Goal: Task Accomplishment & Management: Complete application form

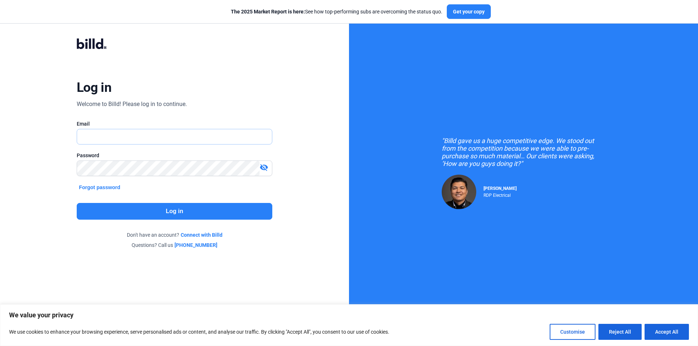
type input "[PERSON_NAME][EMAIL_ADDRESS][PERSON_NAME][DOMAIN_NAME]"
click at [152, 215] on button "Log in" at bounding box center [174, 211] width 195 height 17
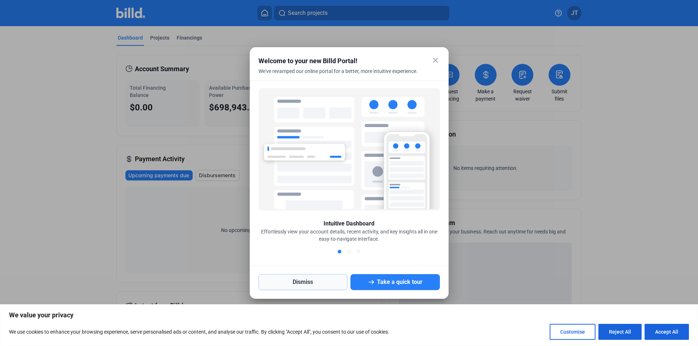
click at [312, 284] on button "Dismiss" at bounding box center [302, 282] width 89 height 16
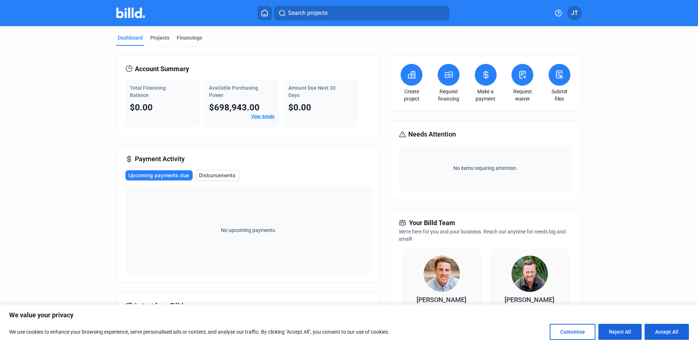
click at [569, 9] on button "JT" at bounding box center [574, 13] width 15 height 15
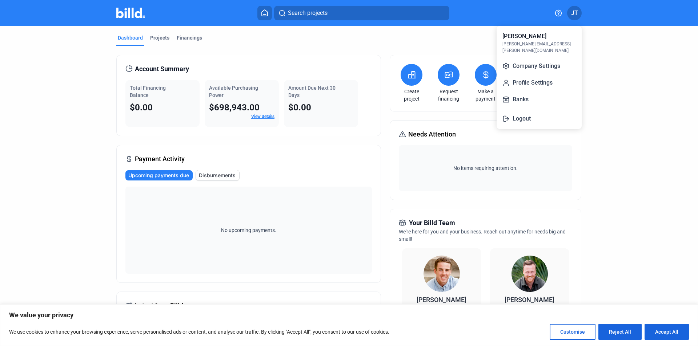
click at [609, 54] on div at bounding box center [349, 173] width 698 height 346
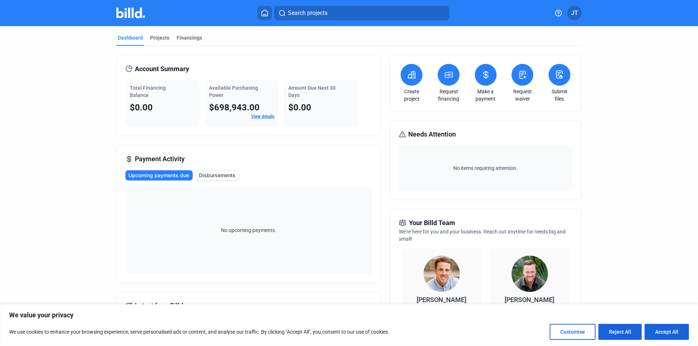
click at [412, 77] on icon at bounding box center [411, 74] width 9 height 9
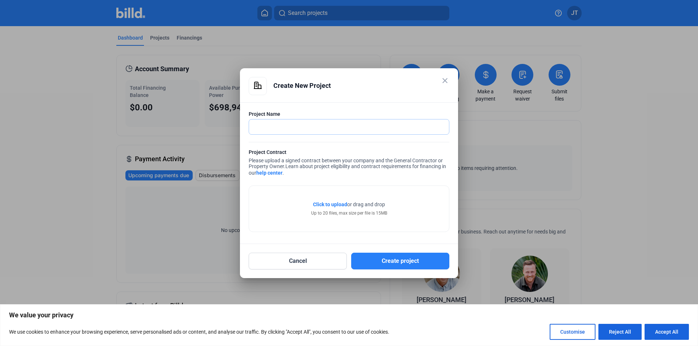
click at [279, 126] on input "text" at bounding box center [345, 127] width 192 height 15
type input "Courtyard Marriot"
click at [327, 203] on span "Click to upload" at bounding box center [330, 205] width 34 height 6
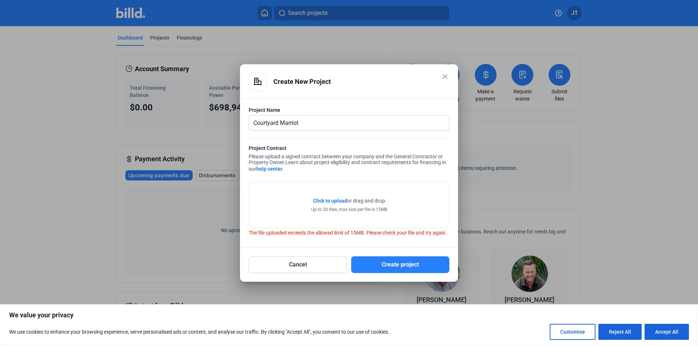
click at [331, 198] on span "Click to upload" at bounding box center [330, 201] width 34 height 6
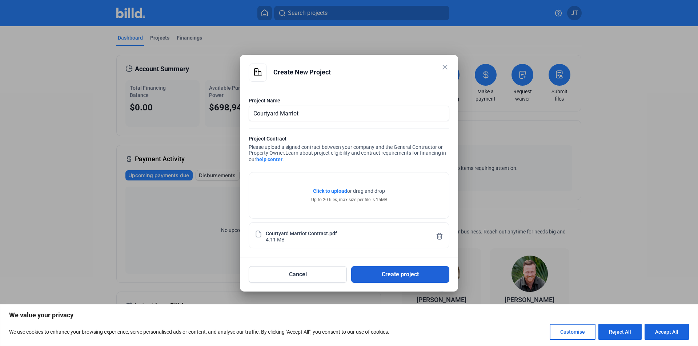
click at [386, 277] on button "Create project" at bounding box center [400, 274] width 98 height 17
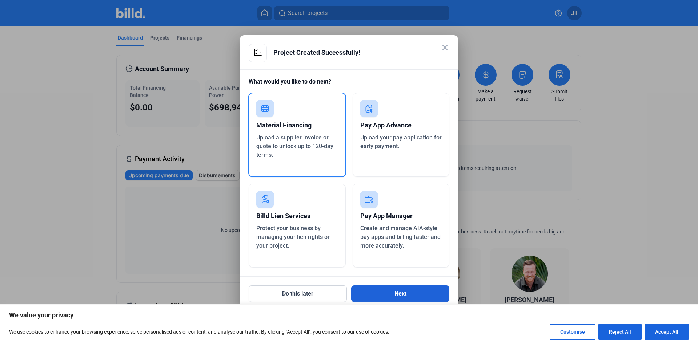
click at [390, 293] on button "Next" at bounding box center [400, 294] width 98 height 17
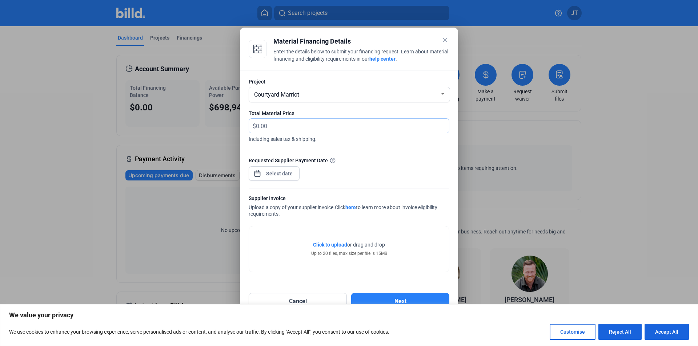
click at [270, 124] on input "text" at bounding box center [352, 126] width 193 height 14
click at [444, 41] on mat-icon "close" at bounding box center [444, 40] width 9 height 9
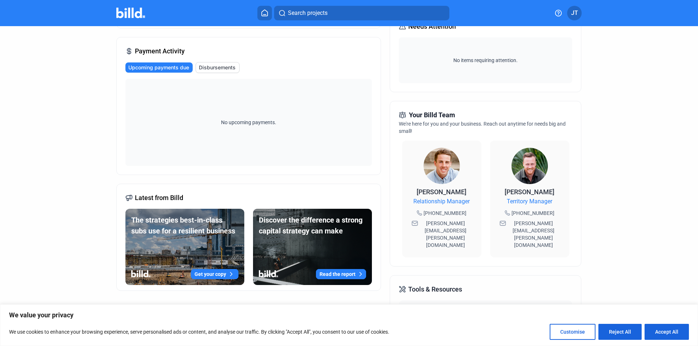
scroll to position [108, 0]
click at [135, 15] on img at bounding box center [130, 13] width 29 height 11
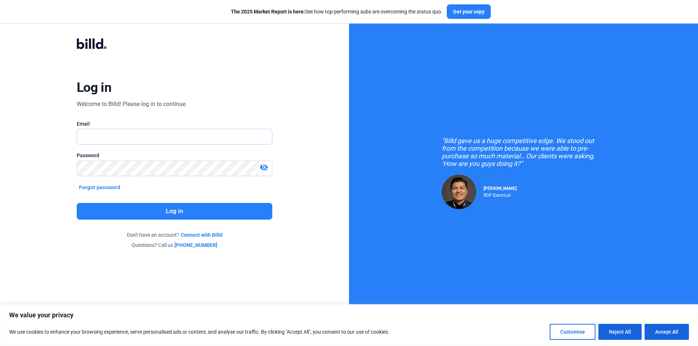
type input "[PERSON_NAME][EMAIL_ADDRESS][PERSON_NAME][DOMAIN_NAME]"
click at [165, 214] on button "Log in" at bounding box center [174, 211] width 195 height 17
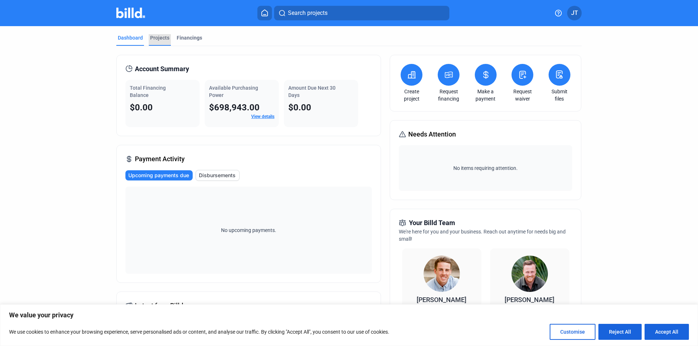
click at [156, 38] on div "Projects" at bounding box center [159, 37] width 19 height 7
